Goal: Task Accomplishment & Management: Complete application form

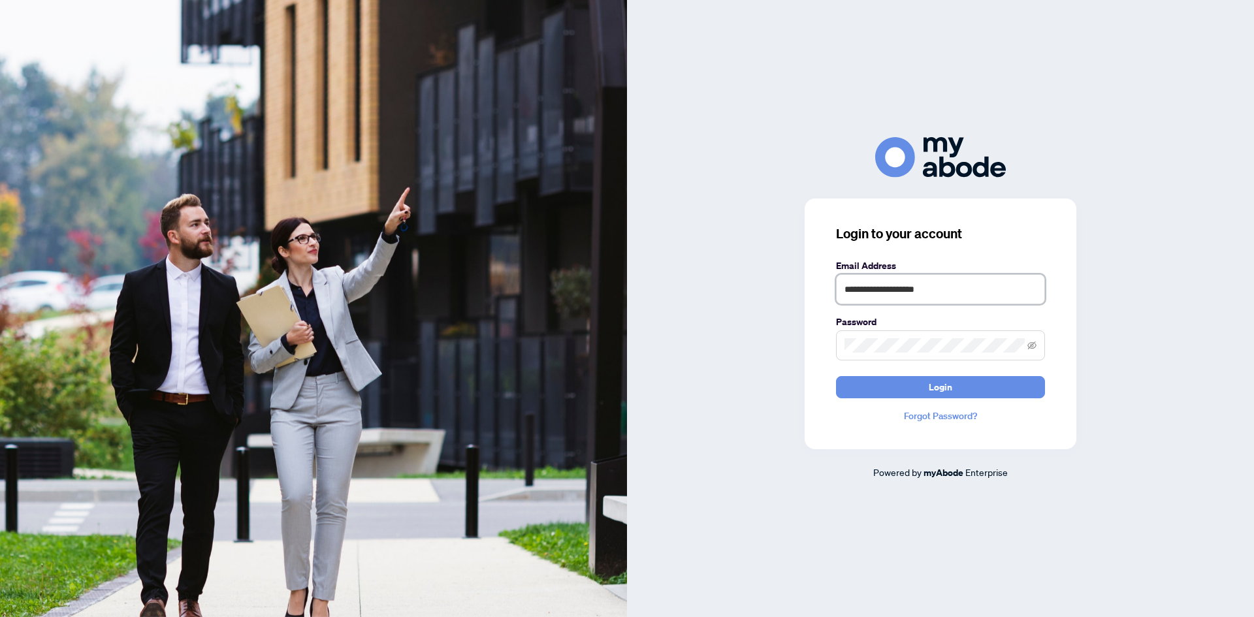
click at [937, 293] on input "**********" at bounding box center [940, 289] width 209 height 30
type input "**********"
click at [950, 390] on span "Login" at bounding box center [940, 387] width 24 height 21
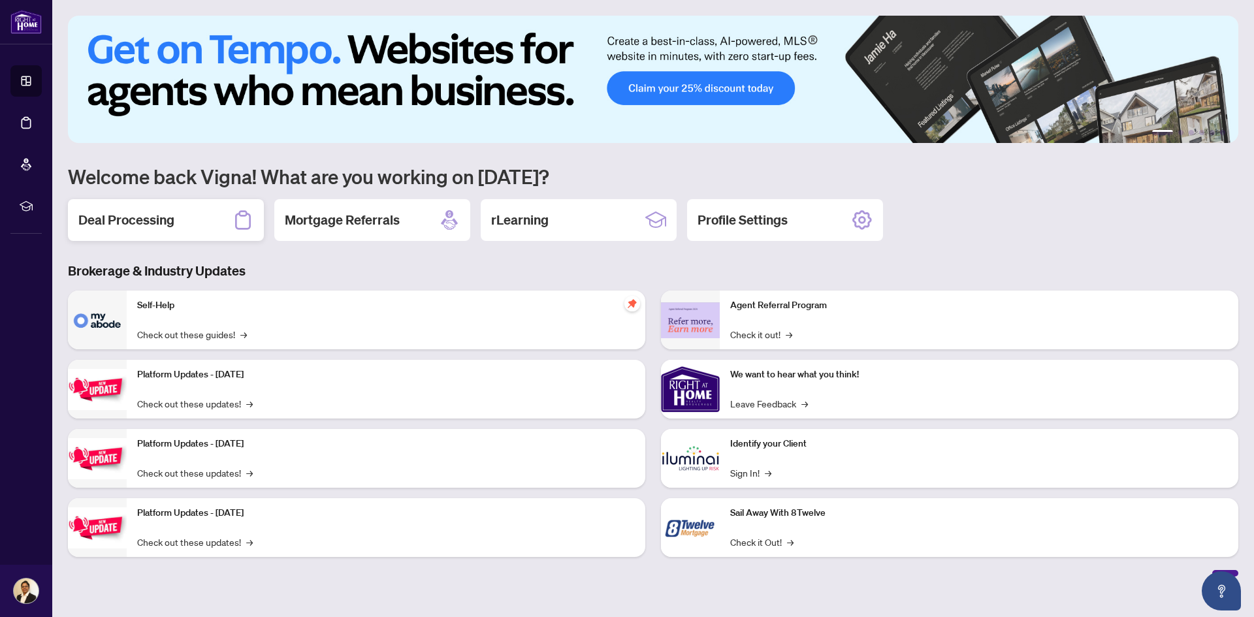
click at [125, 212] on h2 "Deal Processing" at bounding box center [126, 220] width 96 height 18
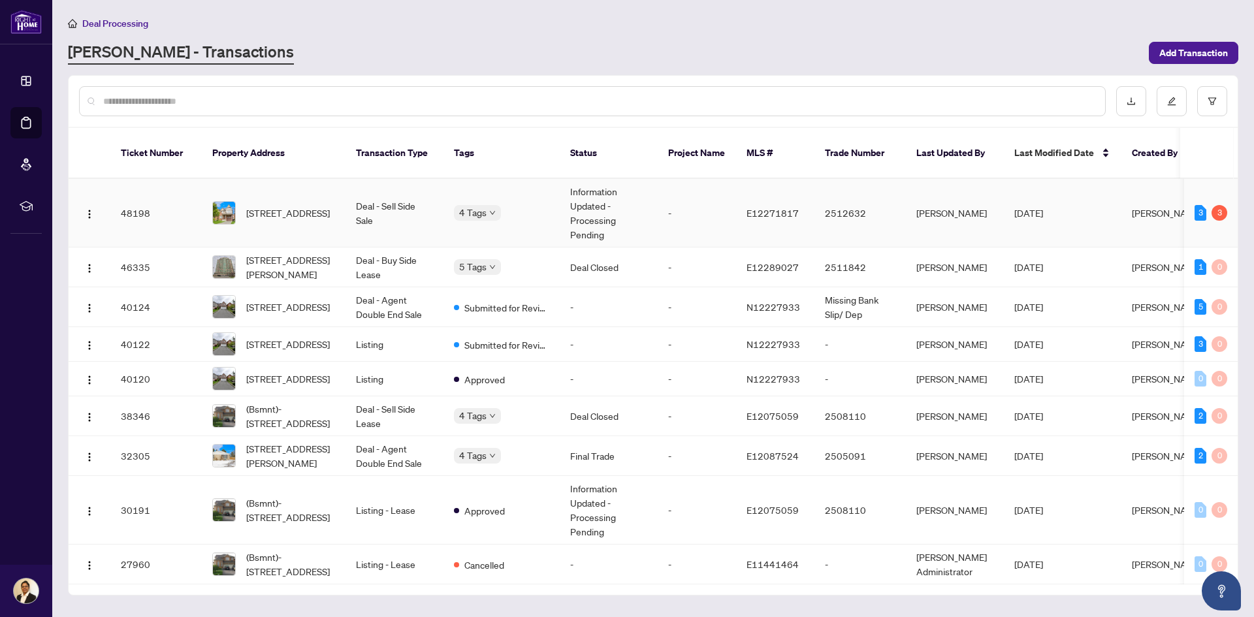
click at [323, 214] on td "140 Norland Circ, Oshawa, Ontario L1L 0A7, Canada" at bounding box center [274, 213] width 144 height 69
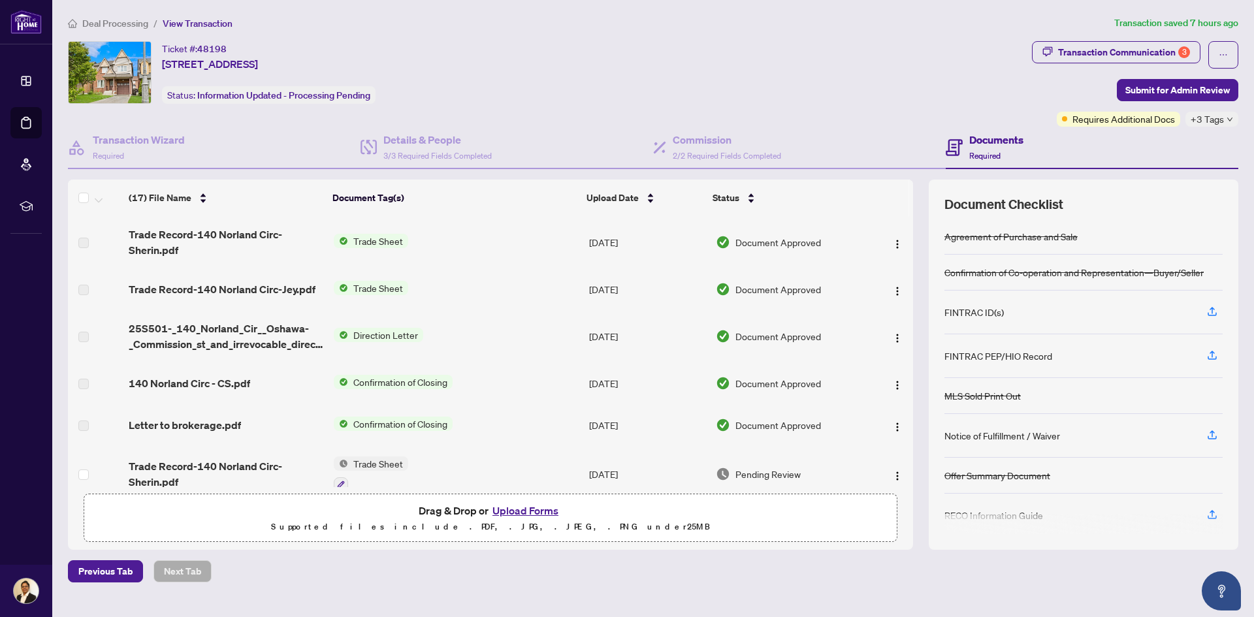
click at [541, 510] on button "Upload Forms" at bounding box center [525, 510] width 74 height 17
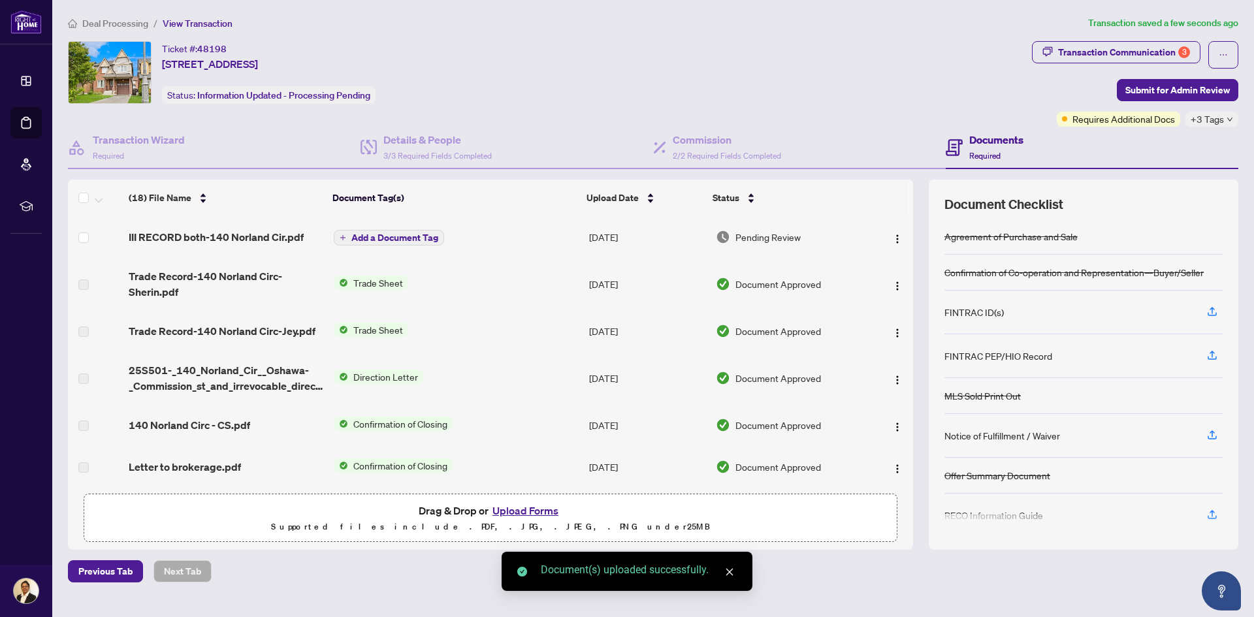
click at [384, 233] on span "Add a Document Tag" at bounding box center [394, 237] width 87 height 9
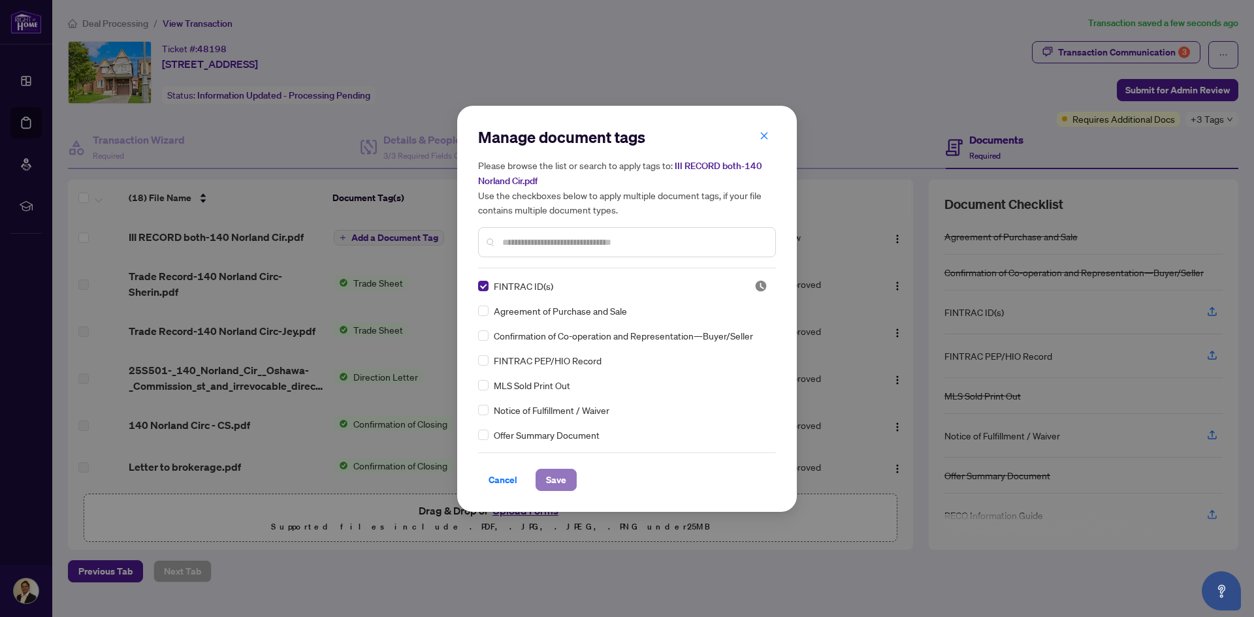
click at [559, 476] on span "Save" at bounding box center [556, 479] width 20 height 21
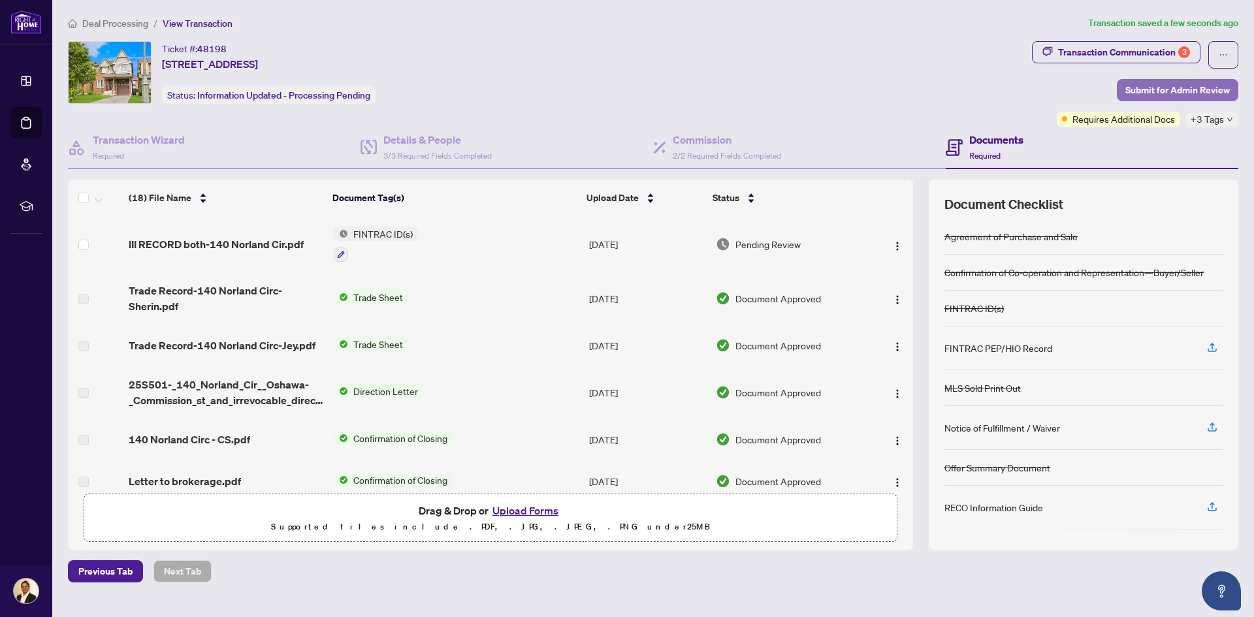
click at [1157, 82] on span "Submit for Admin Review" at bounding box center [1177, 90] width 104 height 21
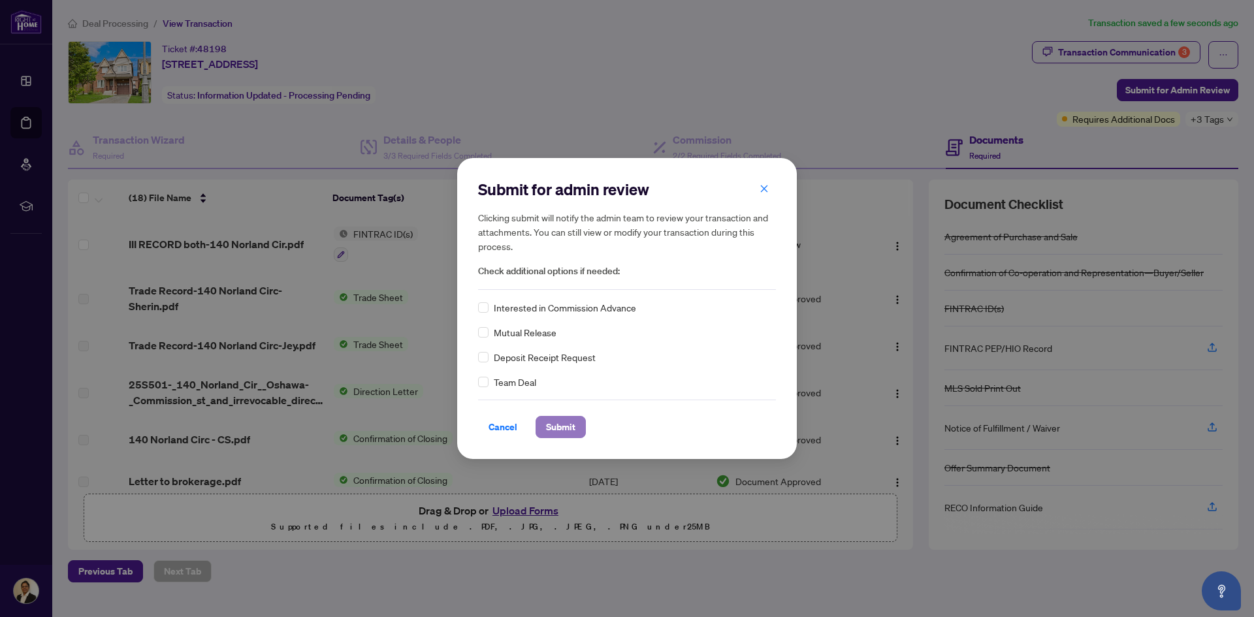
click at [563, 427] on span "Submit" at bounding box center [560, 427] width 29 height 21
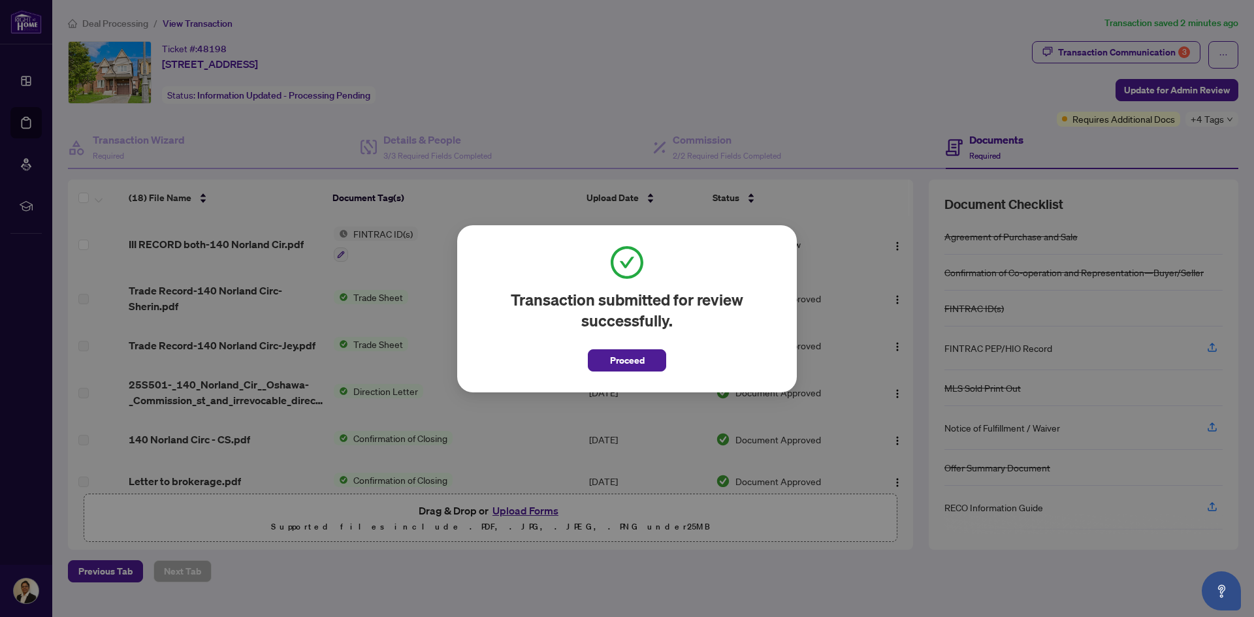
click at [1118, 55] on div "Transaction submitted for review successfully. Proceed Cancel OK" at bounding box center [627, 308] width 1254 height 617
click at [1118, 50] on div "Transaction submitted for review successfully. Proceed Cancel OK" at bounding box center [627, 308] width 1254 height 617
click at [631, 362] on span "Proceed" at bounding box center [627, 360] width 35 height 21
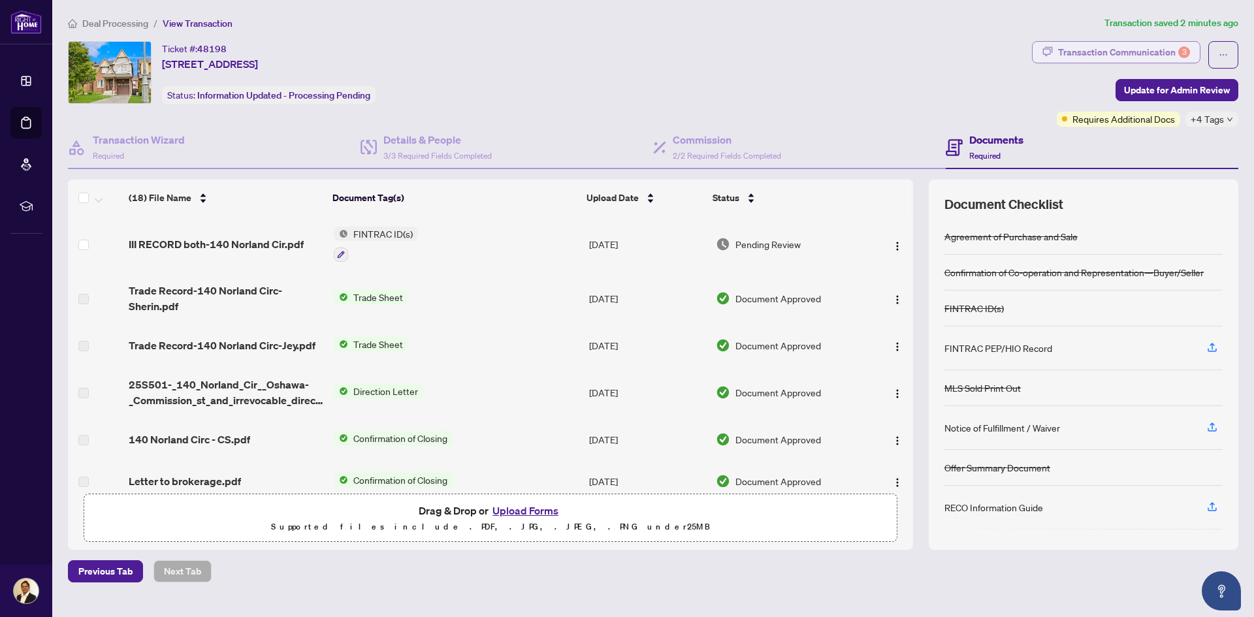
click at [1154, 55] on div "Transaction Communication 3" at bounding box center [1124, 52] width 132 height 21
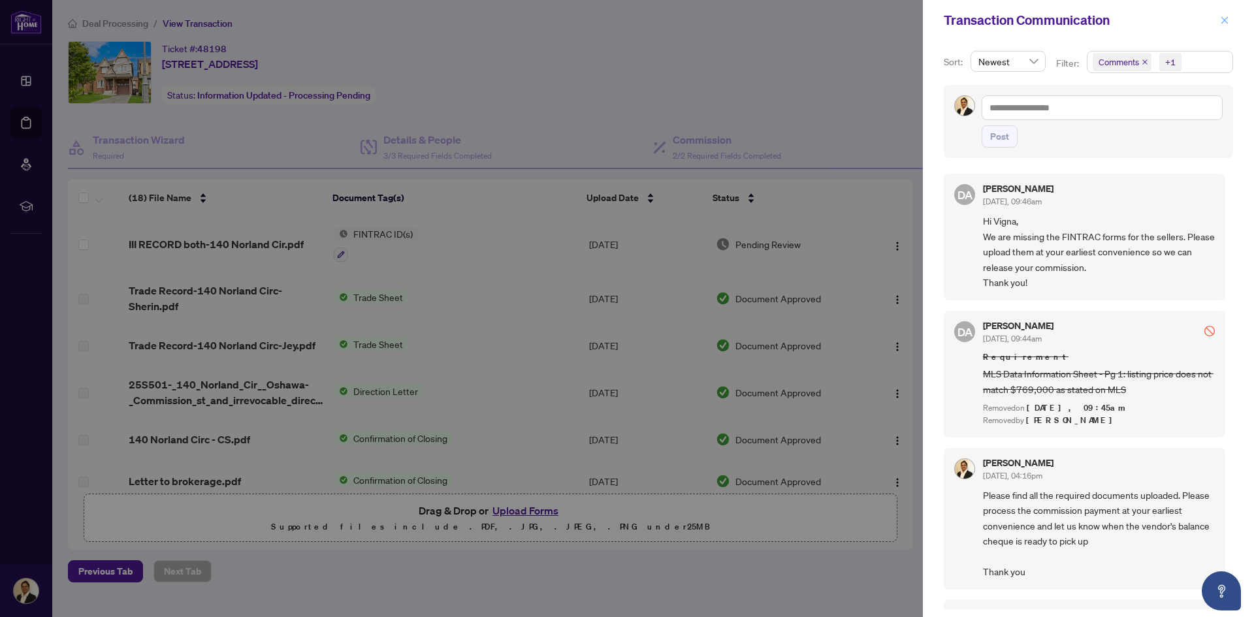
click at [1223, 25] on span "button" at bounding box center [1224, 20] width 9 height 21
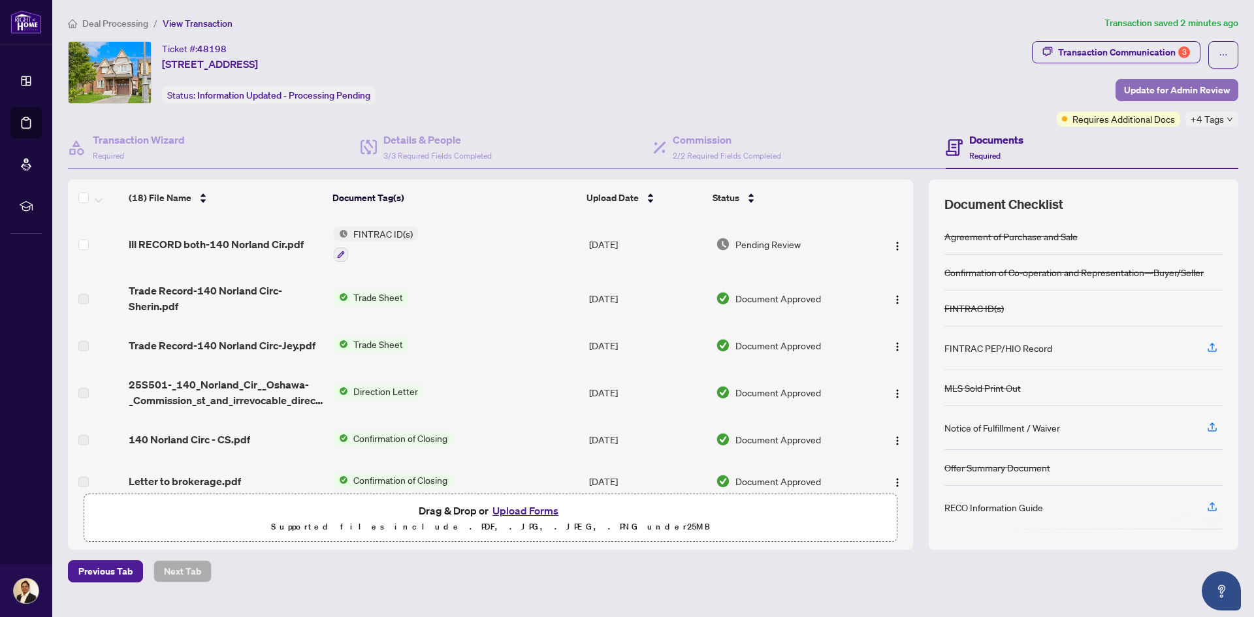
click at [1155, 88] on span "Update for Admin Review" at bounding box center [1177, 90] width 106 height 21
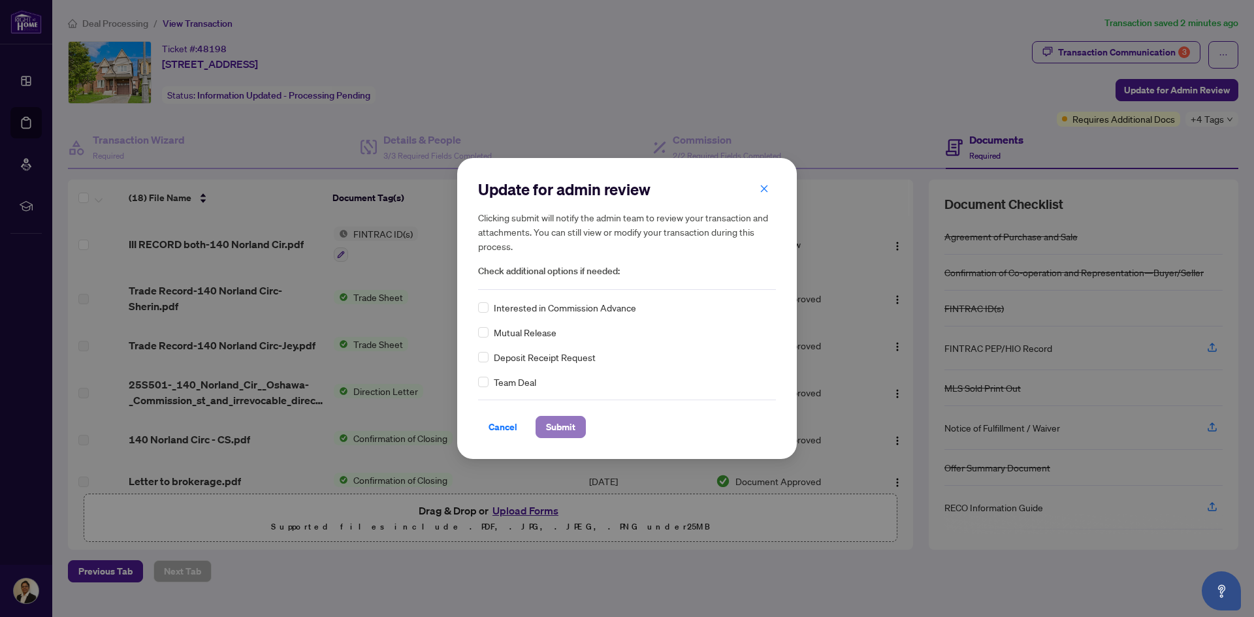
click at [572, 428] on span "Submit" at bounding box center [560, 427] width 29 height 21
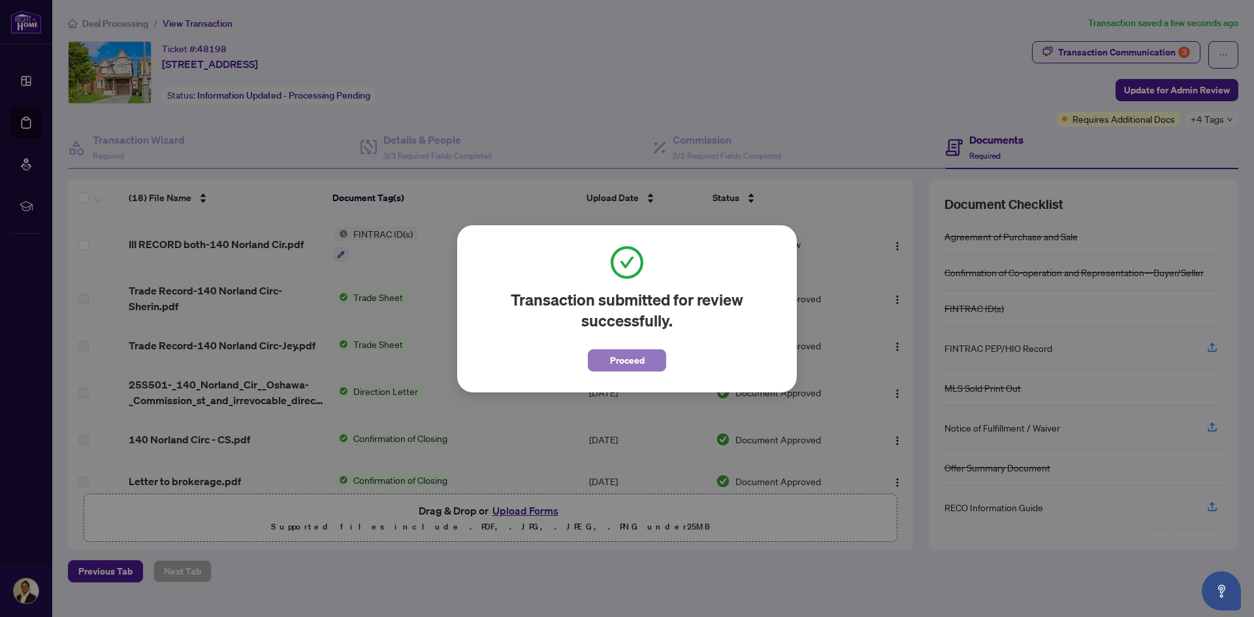
click at [608, 368] on button "Proceed" at bounding box center [627, 360] width 78 height 22
